Goal: Navigation & Orientation: Find specific page/section

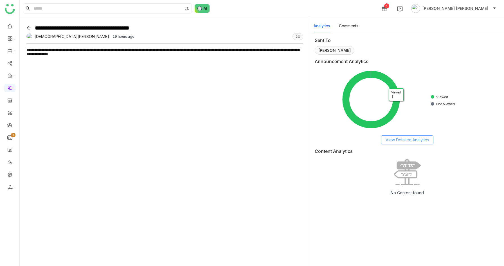
click at [398, 141] on span "View Detailed Analytics" at bounding box center [407, 140] width 43 height 6
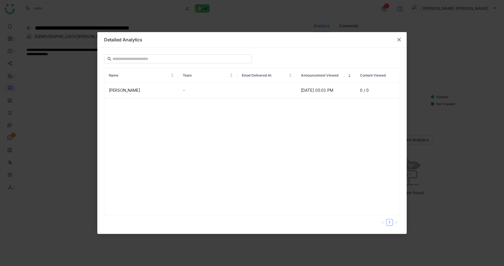
click at [397, 38] on icon "Close" at bounding box center [399, 39] width 5 height 5
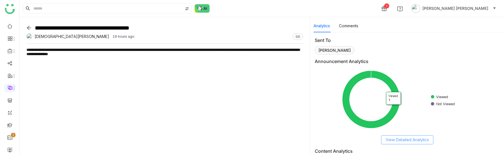
click at [389, 142] on span "View Detailed Analytics" at bounding box center [407, 140] width 43 height 6
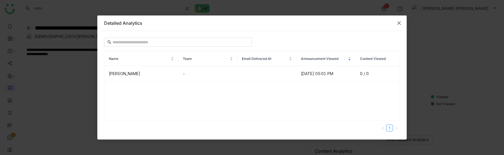
click at [399, 26] on span "Close" at bounding box center [399, 22] width 15 height 15
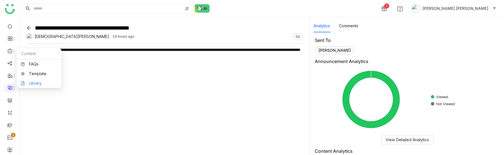
click at [37, 82] on link "Library" at bounding box center [39, 83] width 37 height 4
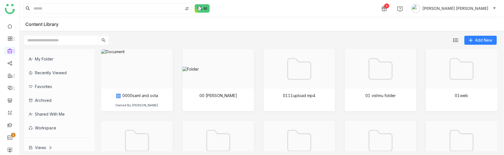
click at [48, 72] on div "Recently Viewed" at bounding box center [57, 73] width 66 height 14
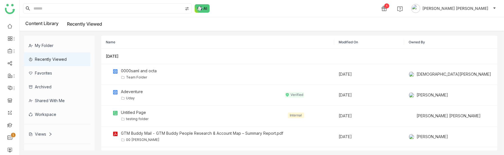
scroll to position [10, 0]
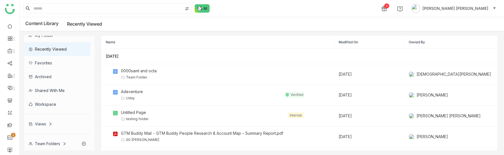
click at [41, 144] on div "Team Folders" at bounding box center [48, 143] width 38 height 5
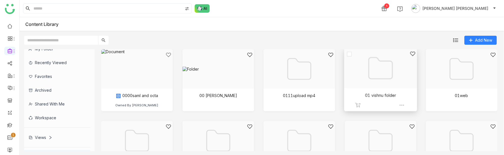
click at [370, 84] on div at bounding box center [378, 75] width 63 height 49
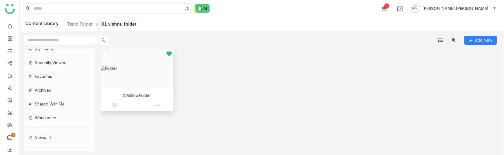
click at [148, 90] on div at bounding box center [135, 75] width 63 height 49
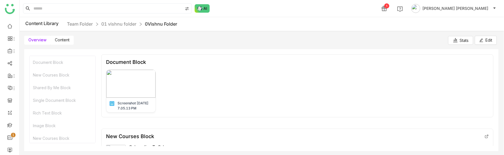
click at [59, 41] on span "Content" at bounding box center [62, 39] width 15 height 5
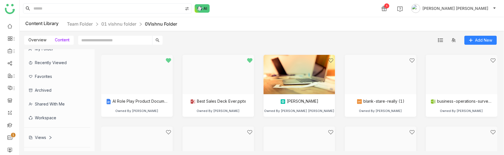
scroll to position [89, 0]
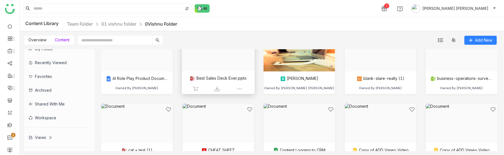
click at [236, 66] on div at bounding box center [216, 58] width 63 height 49
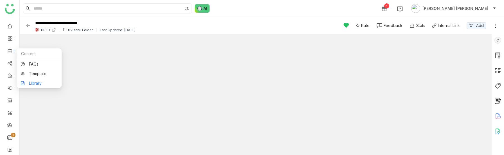
click at [28, 81] on link "Library" at bounding box center [39, 83] width 37 height 4
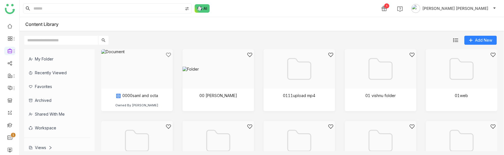
click at [64, 75] on div "Recently Viewed" at bounding box center [57, 73] width 66 height 14
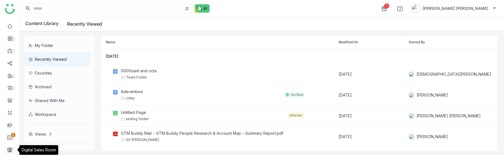
click at [8, 149] on link at bounding box center [9, 149] width 5 height 5
